Goal: Transaction & Acquisition: Purchase product/service

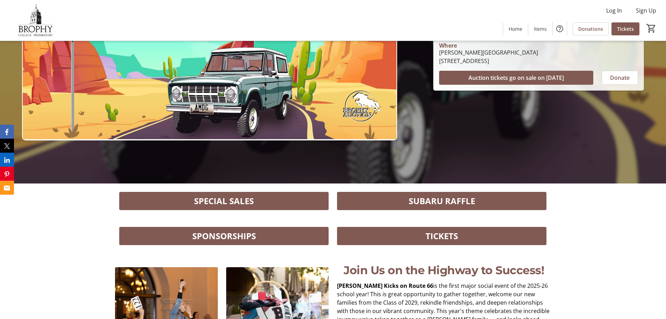
scroll to position [100, 0]
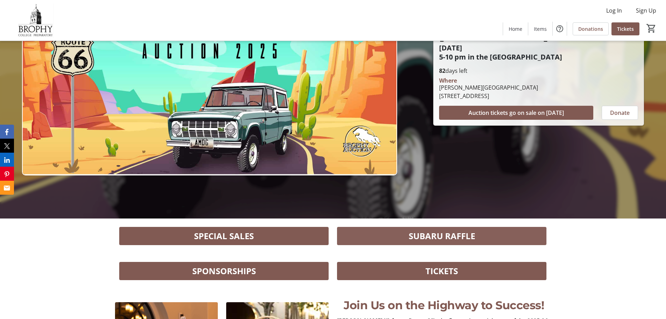
click at [437, 239] on span "SUBARU RAFFLE" at bounding box center [442, 235] width 66 height 13
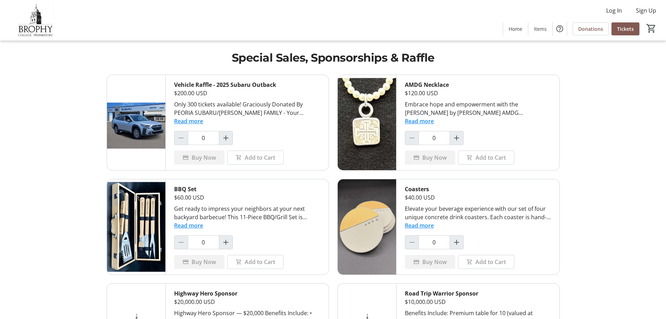
click at [190, 120] on button "Read more" at bounding box center [188, 121] width 29 height 8
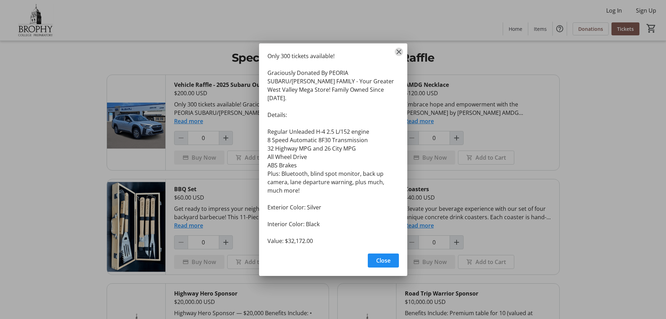
click at [399, 54] on mat-icon "Close" at bounding box center [399, 52] width 8 height 8
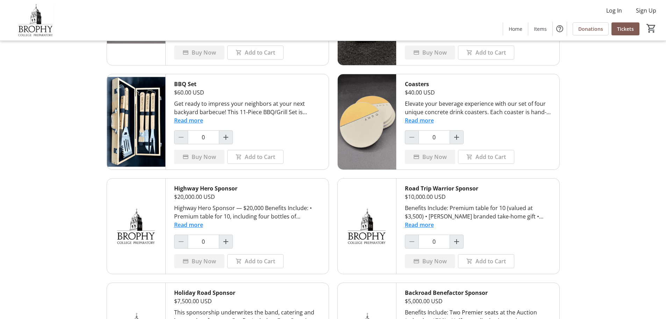
scroll to position [140, 0]
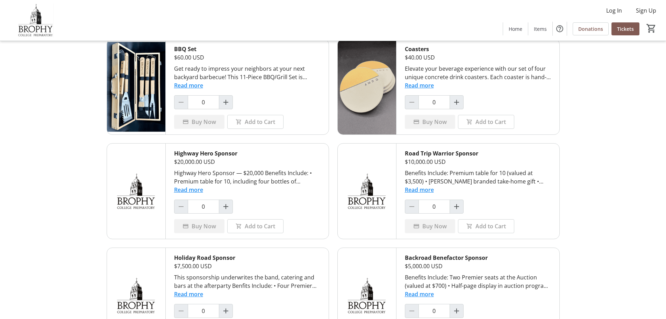
click at [184, 188] on button "Read more" at bounding box center [188, 189] width 29 height 8
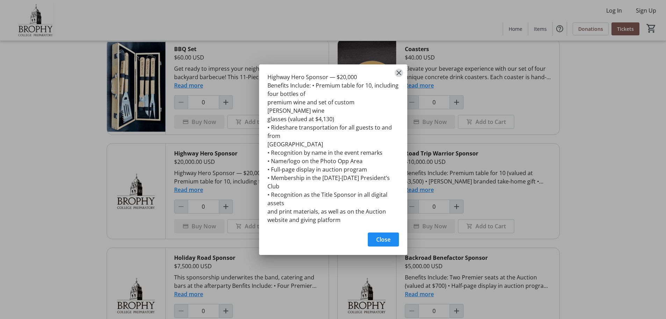
click at [399, 77] on mat-icon "Close" at bounding box center [399, 73] width 8 height 8
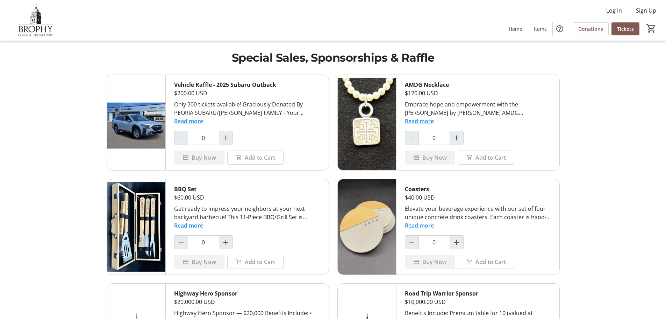
scroll to position [140, 0]
